Goal: Transaction & Acquisition: Purchase product/service

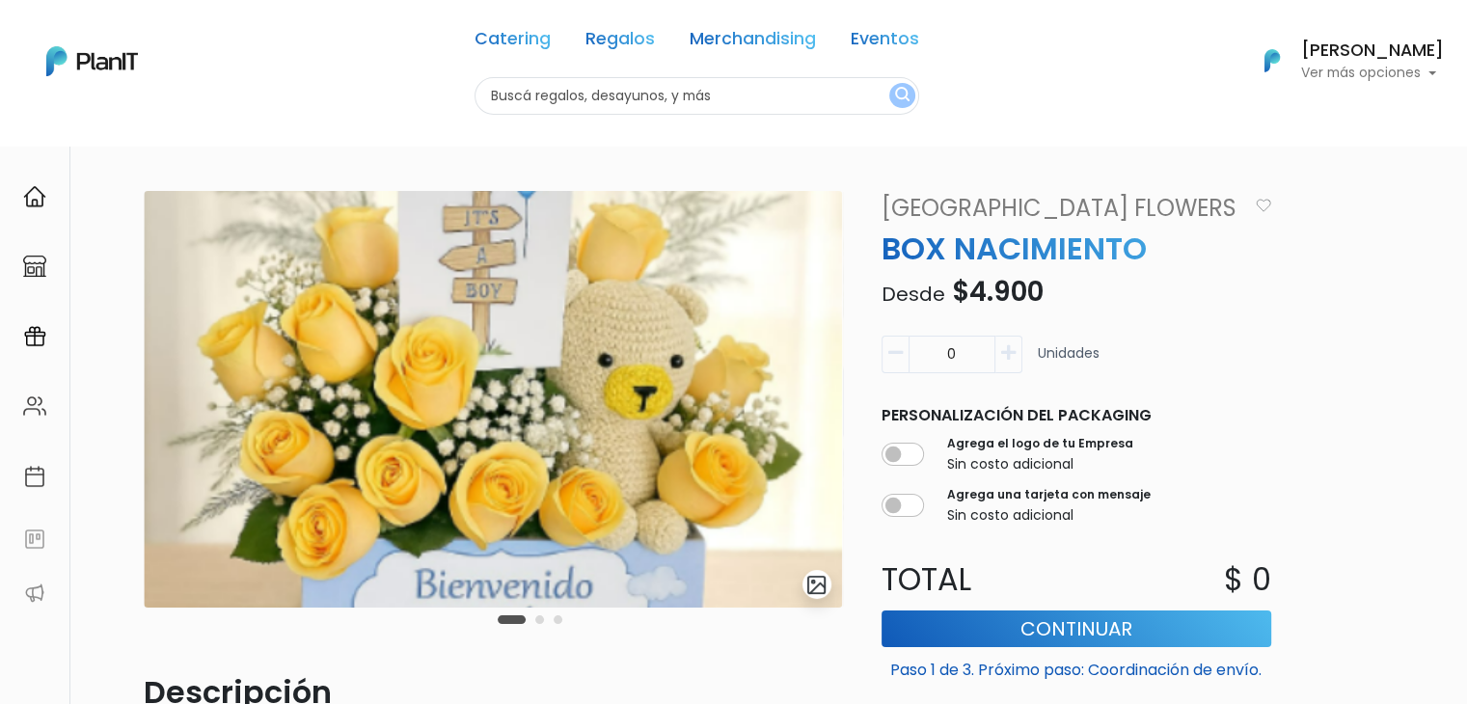
click at [58, 81] on div "Catering Regalos Merchandising Eventos Catering Regalos Merchandising Eventos C…" at bounding box center [733, 61] width 1467 height 107
click at [86, 55] on img at bounding box center [92, 61] width 92 height 30
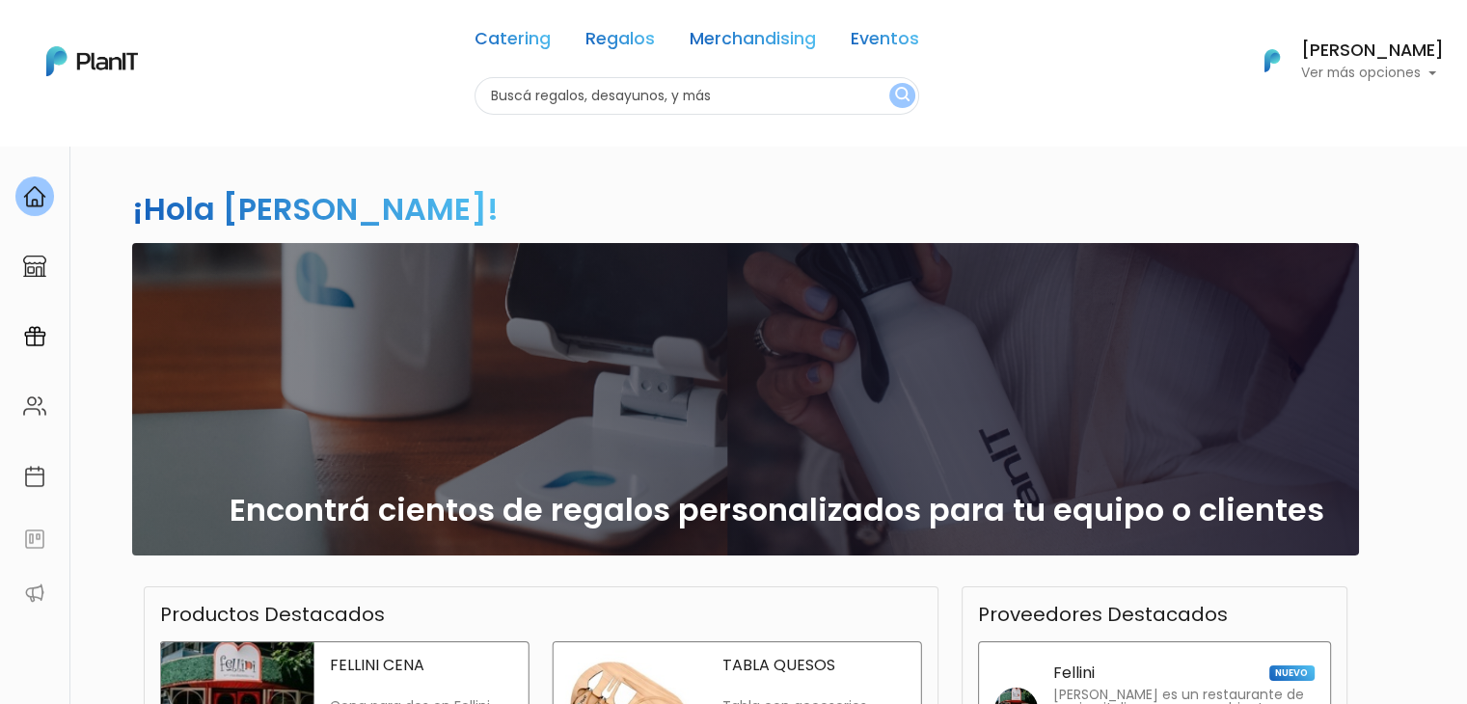
click at [510, 93] on input "text" at bounding box center [697, 96] width 445 height 38
type input "wafle"
click at [889, 83] on button "submit" at bounding box center [902, 95] width 26 height 25
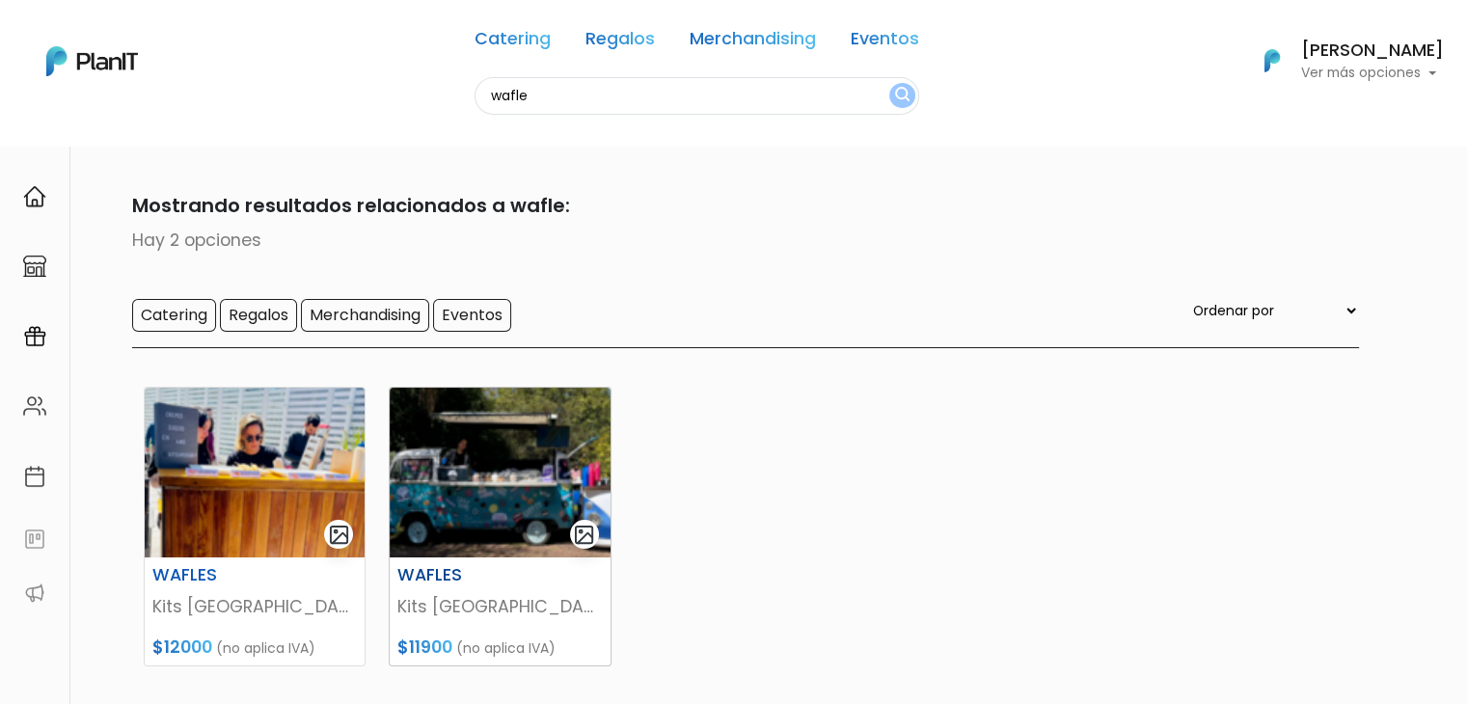
click at [451, 496] on img at bounding box center [500, 473] width 220 height 170
click at [262, 462] on img at bounding box center [255, 473] width 220 height 170
click at [445, 510] on img at bounding box center [500, 473] width 220 height 170
click at [259, 478] on img at bounding box center [255, 473] width 220 height 170
click at [450, 418] on img at bounding box center [500, 473] width 220 height 170
